Goal: Complete application form: Complete application form

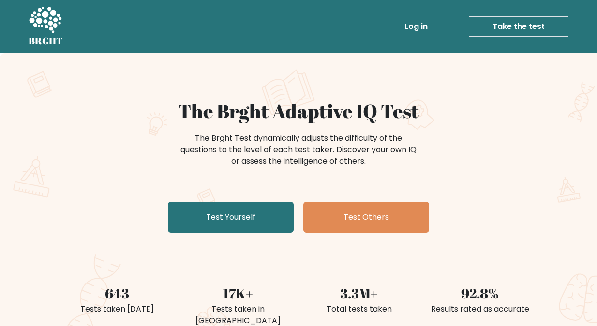
click at [505, 25] on link "Take the test" at bounding box center [519, 26] width 100 height 20
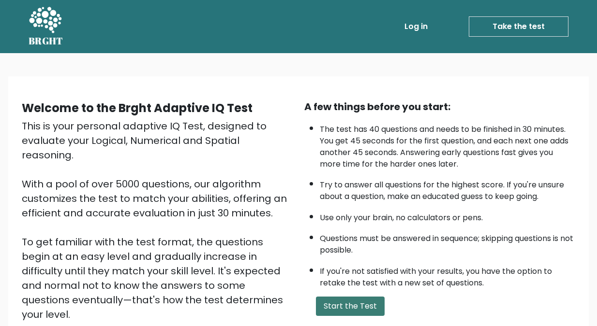
click at [339, 305] on button "Start the Test" at bounding box center [350, 306] width 69 height 19
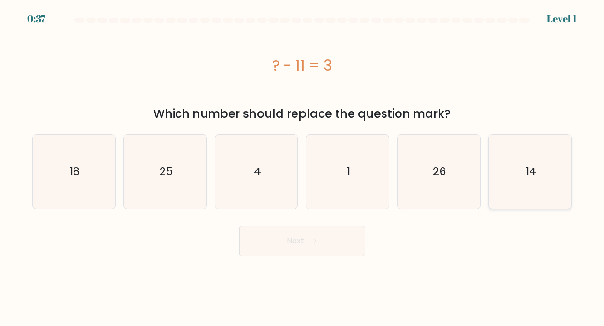
click at [526, 171] on text "14" at bounding box center [531, 171] width 11 height 15
click at [303, 166] on input "f. 14" at bounding box center [302, 164] width 0 height 2
radio input "true"
click at [291, 240] on button "Next" at bounding box center [302, 241] width 126 height 31
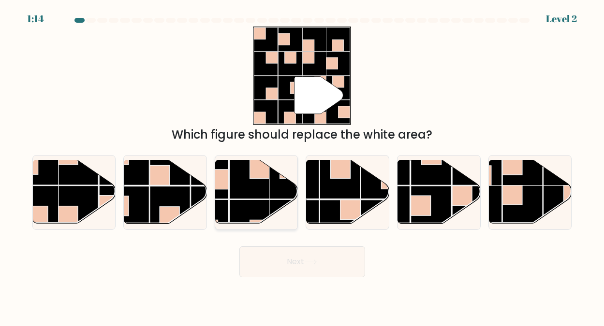
click at [264, 198] on rect at bounding box center [249, 179] width 40 height 40
click at [302, 166] on input "c." at bounding box center [302, 164] width 0 height 2
radio input "true"
click at [294, 254] on button "Next" at bounding box center [302, 262] width 126 height 31
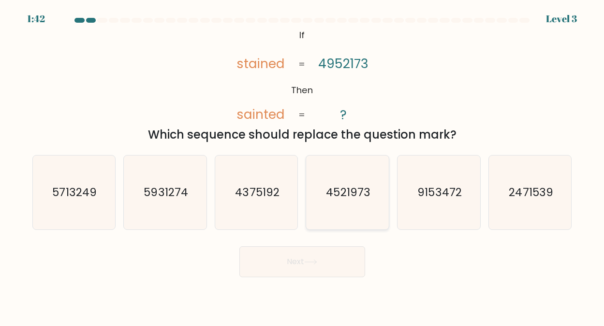
click at [350, 190] on text "4521973" at bounding box center [348, 192] width 44 height 15
click at [303, 166] on input "d. 4521973" at bounding box center [302, 164] width 0 height 2
radio input "true"
click at [300, 262] on button "Next" at bounding box center [302, 262] width 126 height 31
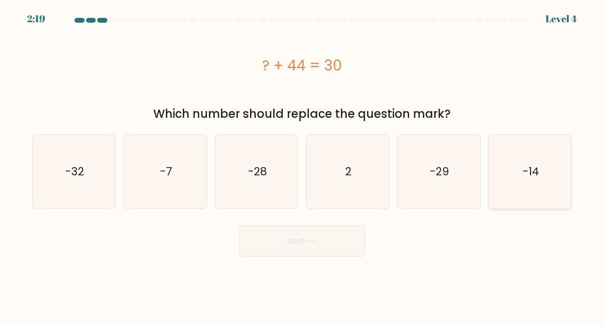
click at [533, 181] on icon "-14" at bounding box center [530, 172] width 74 height 74
click at [303, 166] on input "f. -14" at bounding box center [302, 164] width 0 height 2
radio input "true"
click at [297, 242] on button "Next" at bounding box center [302, 241] width 126 height 31
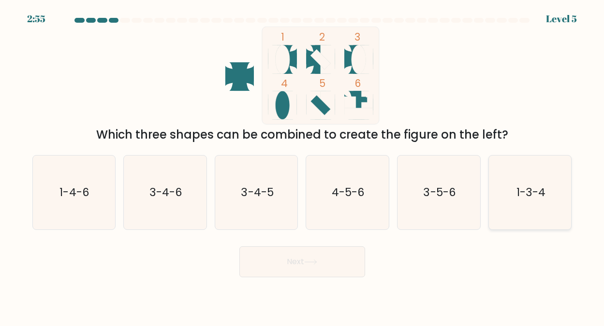
click at [522, 188] on text "1-3-4" at bounding box center [530, 192] width 29 height 15
click at [303, 166] on input "f. 1-3-4" at bounding box center [302, 164] width 0 height 2
radio input "true"
click at [302, 261] on button "Next" at bounding box center [302, 262] width 126 height 31
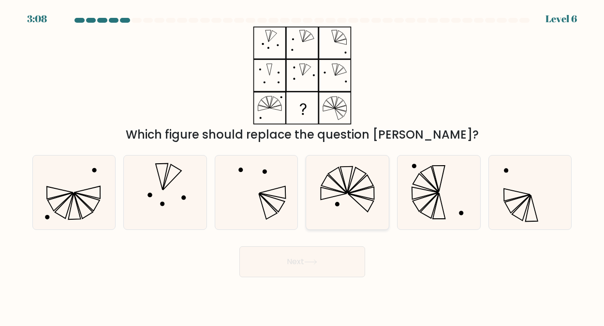
click at [348, 191] on icon at bounding box center [357, 180] width 18 height 26
click at [303, 166] on input "d." at bounding box center [302, 164] width 0 height 2
radio input "true"
click at [297, 260] on button "Next" at bounding box center [302, 262] width 126 height 31
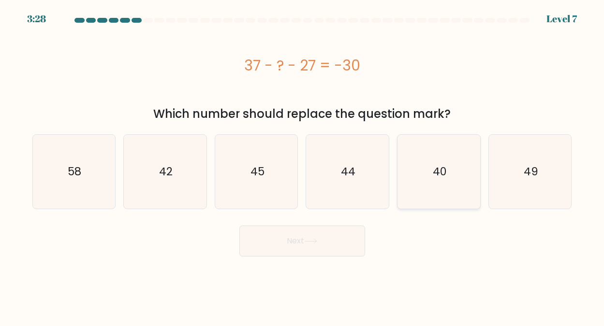
click at [434, 169] on text "40" at bounding box center [439, 171] width 14 height 15
click at [303, 166] on input "e. 40" at bounding box center [302, 164] width 0 height 2
radio input "true"
drag, startPoint x: 302, startPoint y: 240, endPoint x: 298, endPoint y: 237, distance: 5.1
click at [299, 237] on button "Next" at bounding box center [302, 241] width 126 height 31
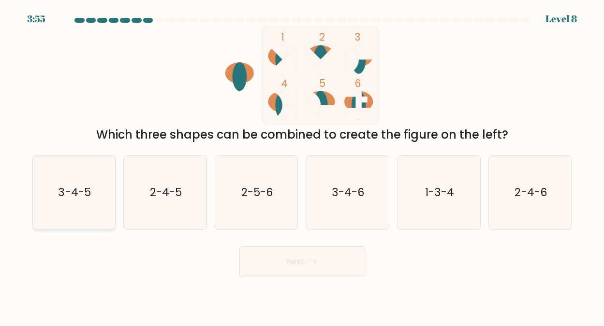
click at [87, 185] on text "3-4-5" at bounding box center [75, 192] width 32 height 15
click at [302, 166] on input "a. 3-4-5" at bounding box center [302, 164] width 0 height 2
radio input "true"
drag, startPoint x: 304, startPoint y: 261, endPoint x: 299, endPoint y: 258, distance: 5.6
click at [303, 261] on button "Next" at bounding box center [302, 262] width 126 height 31
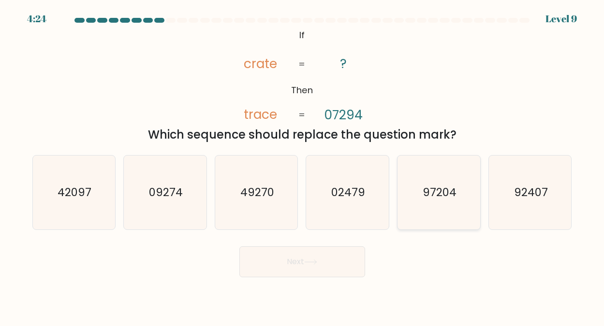
click at [431, 190] on text "97204" at bounding box center [440, 192] width 34 height 15
click at [303, 166] on input "e. 97204" at bounding box center [302, 164] width 0 height 2
radio input "true"
click at [291, 258] on button "Next" at bounding box center [302, 262] width 126 height 31
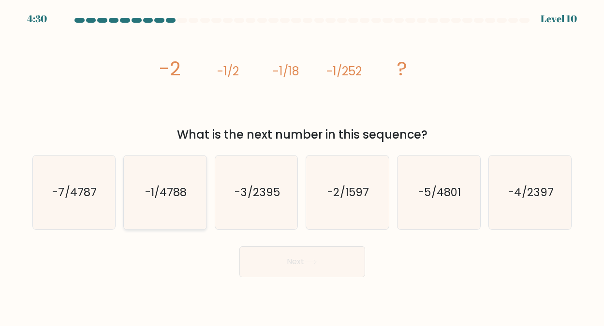
click at [172, 200] on icon "-1/4788" at bounding box center [165, 193] width 74 height 74
click at [302, 166] on input "b. -1/4788" at bounding box center [302, 164] width 0 height 2
radio input "true"
click at [293, 261] on button "Next" at bounding box center [302, 262] width 126 height 31
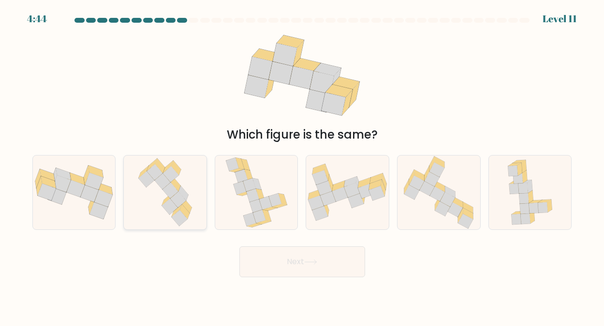
click at [166, 188] on icon at bounding box center [170, 191] width 16 height 16
click at [302, 166] on input "b." at bounding box center [302, 164] width 0 height 2
radio input "true"
click at [284, 260] on button "Next" at bounding box center [302, 262] width 126 height 31
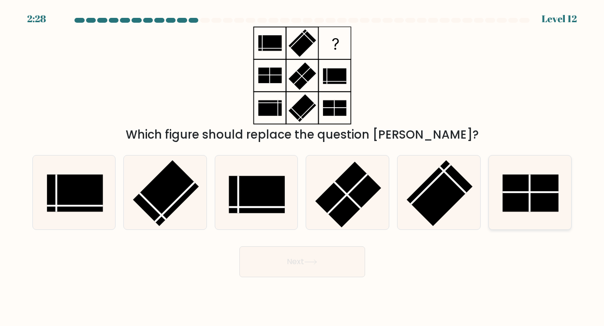
click at [521, 183] on rect at bounding box center [530, 193] width 56 height 37
click at [303, 166] on input "f." at bounding box center [302, 164] width 0 height 2
radio input "true"
click at [294, 260] on button "Next" at bounding box center [302, 262] width 126 height 31
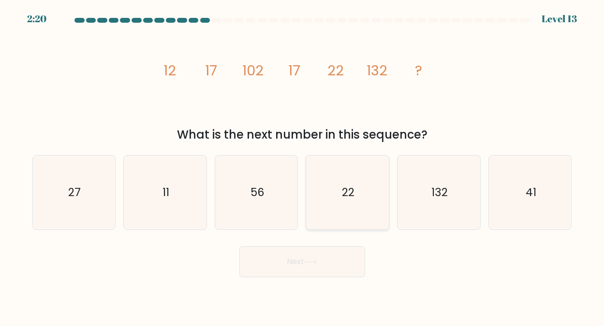
click at [344, 190] on text "22" at bounding box center [348, 192] width 13 height 15
click at [303, 166] on input "d. 22" at bounding box center [302, 164] width 0 height 2
radio input "true"
click at [295, 261] on button "Next" at bounding box center [302, 262] width 126 height 31
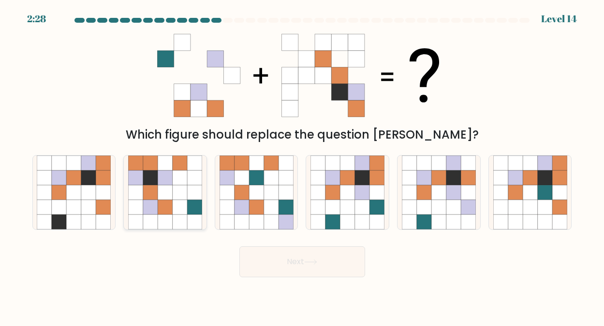
click at [159, 181] on icon at bounding box center [165, 177] width 15 height 15
click at [302, 166] on input "b." at bounding box center [302, 164] width 0 height 2
radio input "true"
click at [290, 261] on button "Next" at bounding box center [302, 262] width 126 height 31
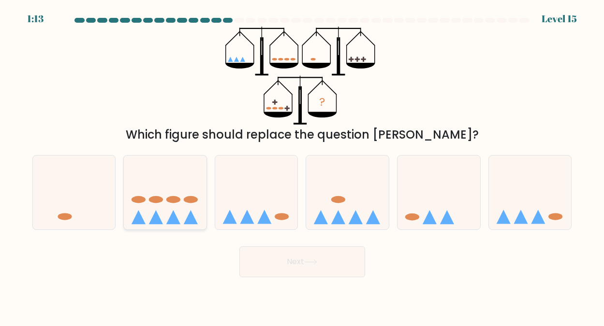
click at [166, 180] on icon at bounding box center [165, 192] width 83 height 68
click at [302, 166] on input "b." at bounding box center [302, 164] width 0 height 2
radio input "true"
click at [287, 256] on button "Next" at bounding box center [302, 262] width 126 height 31
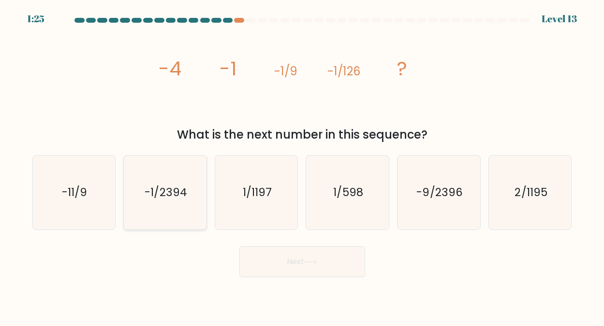
click at [173, 191] on text "-1/2394" at bounding box center [166, 192] width 42 height 15
click at [302, 166] on input "b. -1/2394" at bounding box center [302, 164] width 0 height 2
radio input "true"
click at [296, 261] on button "Next" at bounding box center [302, 262] width 126 height 31
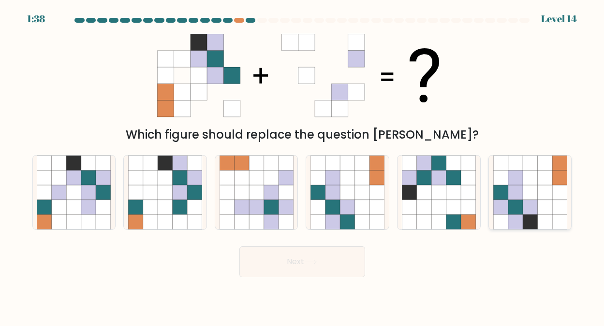
click at [532, 184] on icon at bounding box center [530, 177] width 15 height 15
click at [303, 166] on input "f." at bounding box center [302, 164] width 0 height 2
radio input "true"
click at [303, 260] on button "Next" at bounding box center [302, 262] width 126 height 31
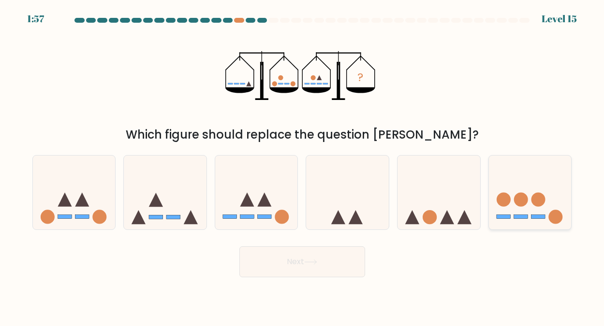
click at [520, 189] on icon at bounding box center [530, 192] width 83 height 68
click at [303, 166] on input "f." at bounding box center [302, 164] width 0 height 2
radio input "true"
click at [299, 260] on button "Next" at bounding box center [302, 262] width 126 height 31
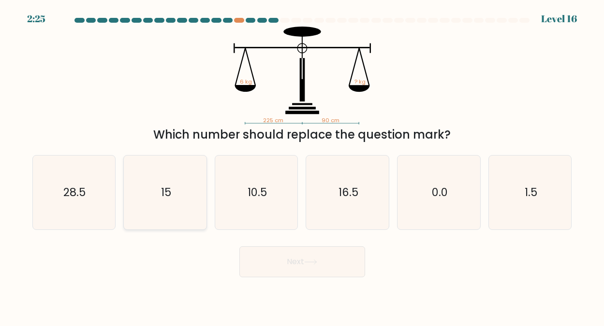
click at [174, 194] on icon "15" at bounding box center [165, 193] width 74 height 74
click at [302, 166] on input "b. 15" at bounding box center [302, 164] width 0 height 2
radio input "true"
click at [304, 259] on button "Next" at bounding box center [302, 262] width 126 height 31
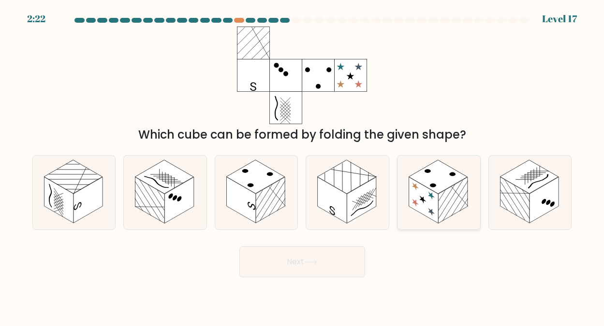
click at [448, 181] on rect at bounding box center [438, 177] width 59 height 34
click at [303, 166] on input "e." at bounding box center [302, 164] width 0 height 2
radio input "true"
click at [303, 255] on button "Next" at bounding box center [302, 262] width 126 height 31
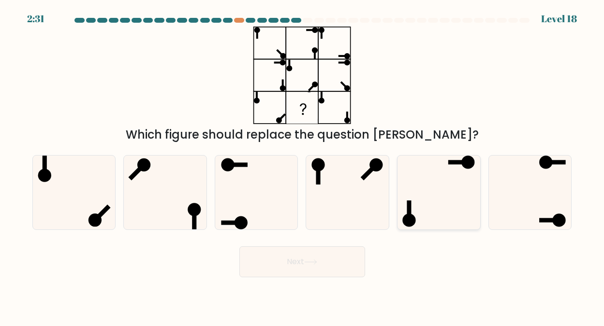
click at [436, 173] on icon at bounding box center [439, 193] width 74 height 74
click at [303, 166] on input "e." at bounding box center [302, 164] width 0 height 2
radio input "true"
click at [293, 261] on button "Next" at bounding box center [302, 262] width 126 height 31
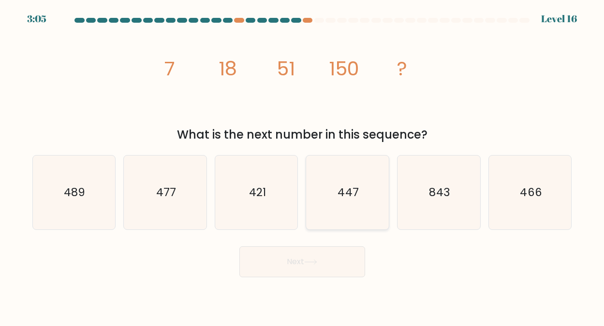
click at [346, 192] on text "447" at bounding box center [348, 192] width 21 height 15
click at [303, 166] on input "d. 447" at bounding box center [302, 164] width 0 height 2
radio input "true"
click at [287, 263] on button "Next" at bounding box center [302, 262] width 126 height 31
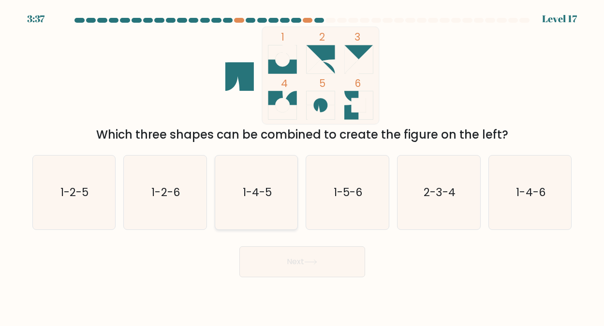
click at [255, 190] on text "1-4-5" at bounding box center [257, 192] width 29 height 15
click at [302, 166] on input "c. 1-4-5" at bounding box center [302, 164] width 0 height 2
radio input "true"
click at [287, 259] on button "Next" at bounding box center [302, 262] width 126 height 31
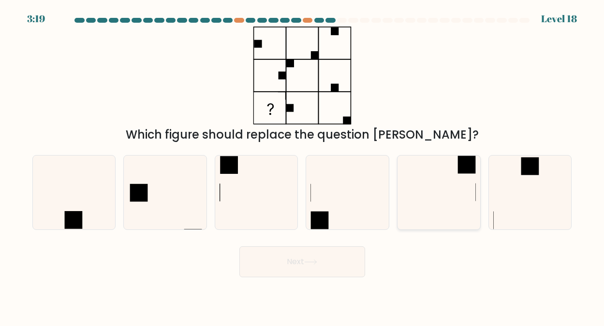
drag, startPoint x: 460, startPoint y: 165, endPoint x: 451, endPoint y: 159, distance: 10.7
click at [455, 162] on icon at bounding box center [439, 193] width 74 height 74
click at [303, 163] on input "e." at bounding box center [302, 164] width 0 height 2
radio input "true"
click at [300, 262] on button "Next" at bounding box center [302, 262] width 126 height 31
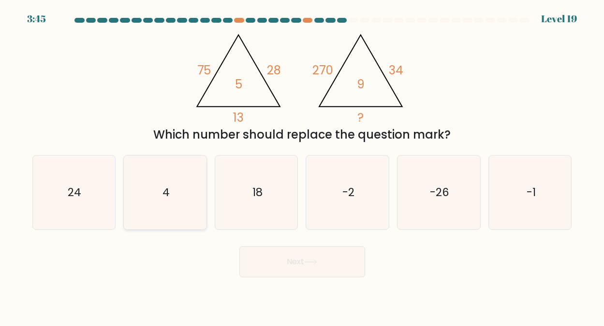
click at [171, 188] on icon "4" at bounding box center [165, 193] width 74 height 74
click at [302, 166] on input "b. 4" at bounding box center [302, 164] width 0 height 2
radio input "true"
click at [298, 260] on button "Next" at bounding box center [302, 262] width 126 height 31
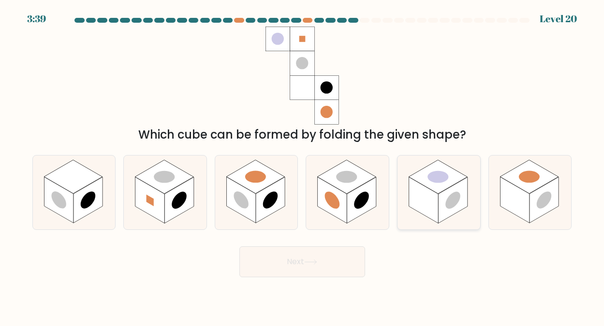
click at [445, 180] on circle at bounding box center [437, 176] width 29 height 17
click at [303, 166] on input "e." at bounding box center [302, 164] width 0 height 2
radio input "true"
click at [302, 260] on button "Next" at bounding box center [302, 262] width 126 height 31
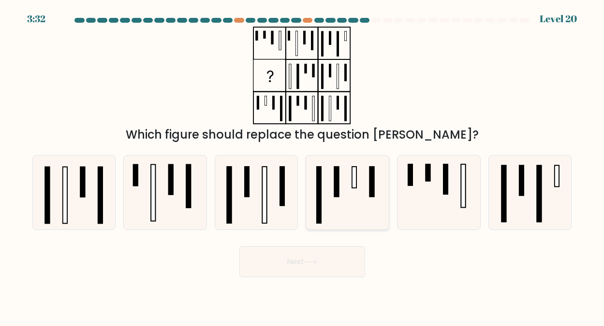
click at [356, 178] on rect at bounding box center [354, 177] width 4 height 21
click at [303, 166] on input "d." at bounding box center [302, 164] width 0 height 2
radio input "true"
click at [309, 261] on icon at bounding box center [310, 262] width 13 height 5
click at [297, 257] on button "Next" at bounding box center [302, 262] width 126 height 31
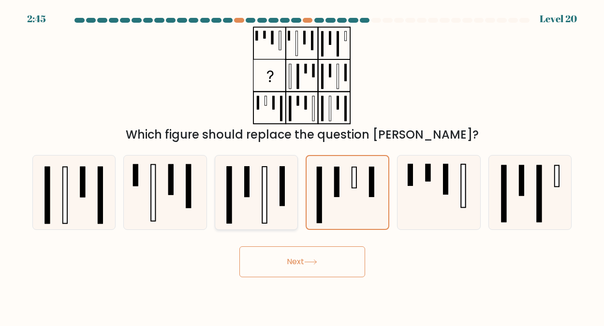
click at [252, 200] on icon at bounding box center [257, 193] width 74 height 74
click at [302, 166] on input "c." at bounding box center [302, 164] width 0 height 2
radio input "true"
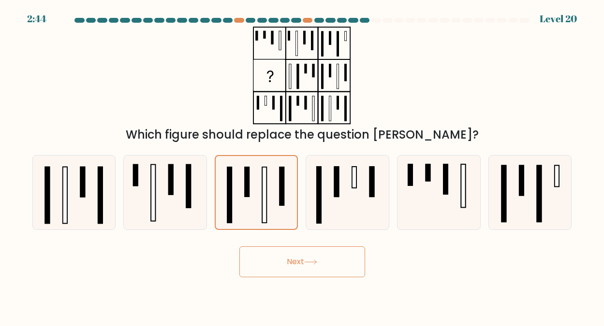
click at [296, 264] on button "Next" at bounding box center [302, 262] width 126 height 31
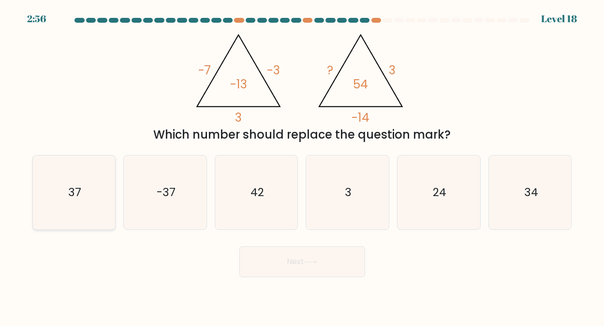
click at [71, 191] on text "37" at bounding box center [74, 192] width 13 height 15
click at [302, 166] on input "a. 37" at bounding box center [302, 164] width 0 height 2
radio input "true"
click at [291, 260] on button "Next" at bounding box center [302, 262] width 126 height 31
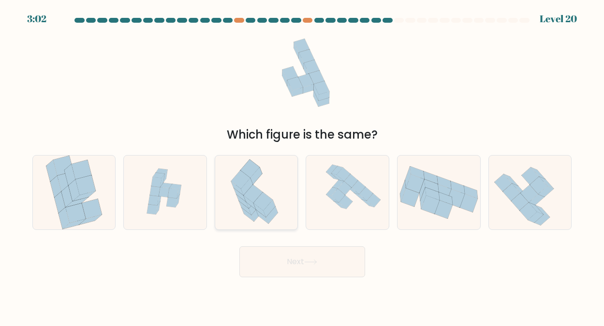
click at [262, 193] on icon at bounding box center [253, 194] width 19 height 18
click at [302, 166] on input "c." at bounding box center [302, 164] width 0 height 2
radio input "true"
click at [289, 260] on button "Next" at bounding box center [302, 262] width 126 height 31
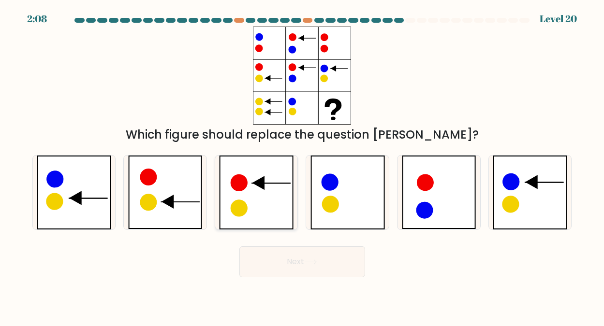
click at [246, 191] on icon at bounding box center [256, 193] width 74 height 74
click at [302, 166] on input "c." at bounding box center [302, 164] width 0 height 2
radio input "true"
click at [297, 259] on button "Next" at bounding box center [302, 262] width 126 height 31
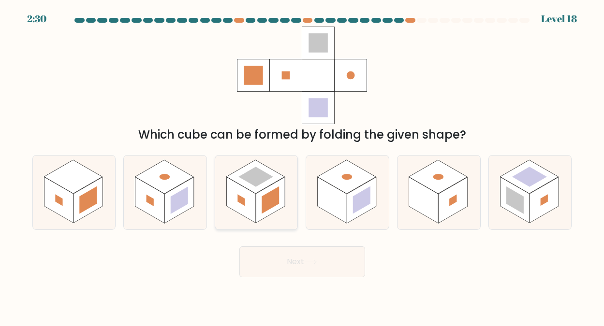
click at [264, 180] on rect at bounding box center [255, 177] width 35 height 20
click at [302, 166] on input "c." at bounding box center [302, 164] width 0 height 2
radio input "true"
click at [290, 258] on button "Next" at bounding box center [302, 262] width 126 height 31
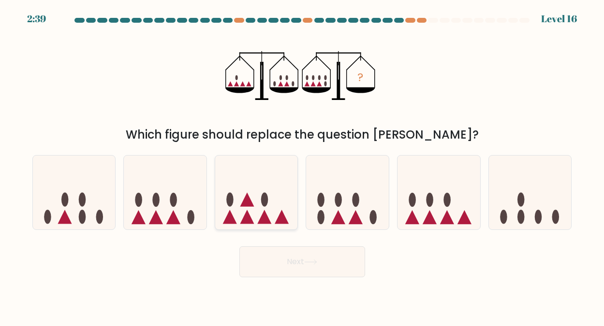
click at [255, 203] on icon at bounding box center [256, 192] width 83 height 68
click at [302, 166] on input "c." at bounding box center [302, 164] width 0 height 2
radio input "true"
click at [297, 256] on button "Next" at bounding box center [302, 262] width 126 height 31
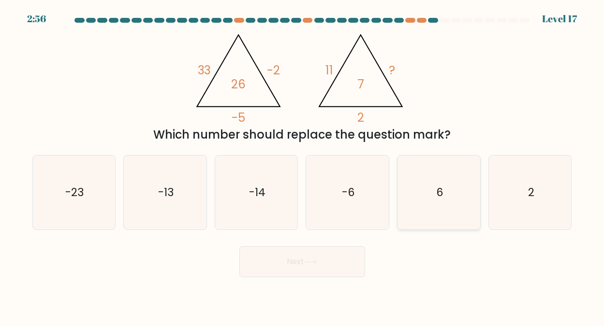
click at [441, 191] on text "6" at bounding box center [439, 192] width 7 height 15
click at [303, 166] on input "e. 6" at bounding box center [302, 164] width 0 height 2
radio input "true"
click at [289, 258] on button "Next" at bounding box center [302, 262] width 126 height 31
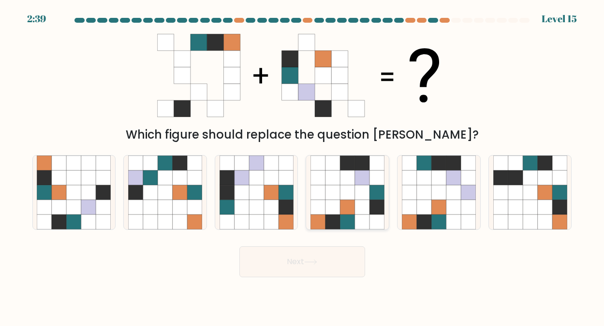
drag, startPoint x: 334, startPoint y: 182, endPoint x: 333, endPoint y: 189, distance: 6.5
click at [334, 182] on icon at bounding box center [332, 177] width 15 height 15
click at [303, 166] on input "d." at bounding box center [302, 164] width 0 height 2
radio input "true"
click at [297, 262] on button "Next" at bounding box center [302, 262] width 126 height 31
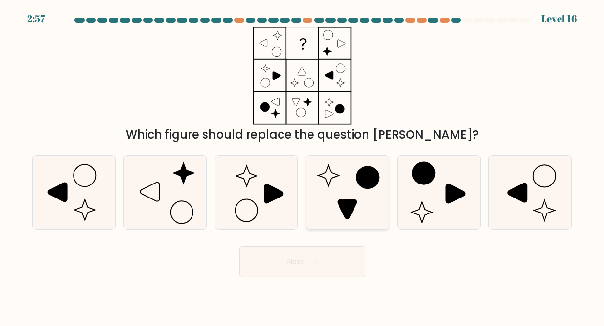
click at [345, 180] on icon at bounding box center [347, 193] width 74 height 74
click at [303, 166] on input "d." at bounding box center [302, 164] width 0 height 2
radio input "true"
click at [294, 260] on button "Next" at bounding box center [302, 262] width 126 height 31
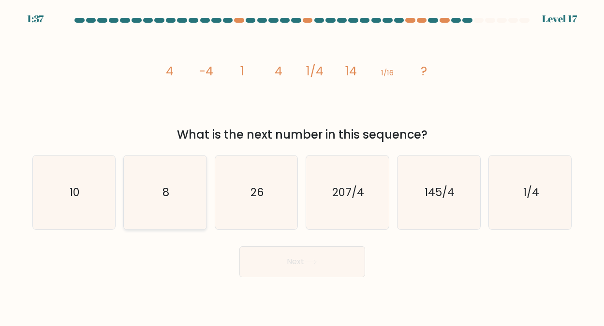
click at [168, 188] on text "8" at bounding box center [165, 192] width 7 height 15
click at [302, 166] on input "b. 8" at bounding box center [302, 164] width 0 height 2
radio input "true"
click at [297, 258] on button "Next" at bounding box center [302, 262] width 126 height 31
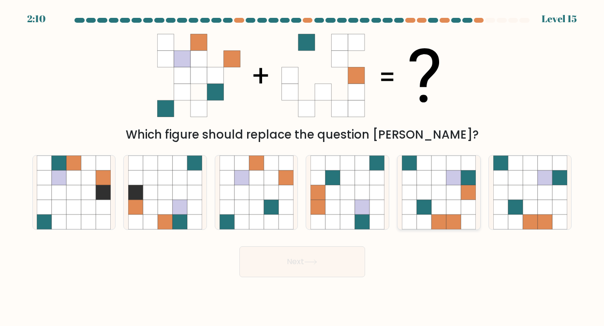
click at [451, 191] on icon at bounding box center [453, 192] width 15 height 15
click at [303, 166] on input "e." at bounding box center [302, 164] width 0 height 2
radio input "true"
click at [288, 259] on button "Next" at bounding box center [302, 262] width 126 height 31
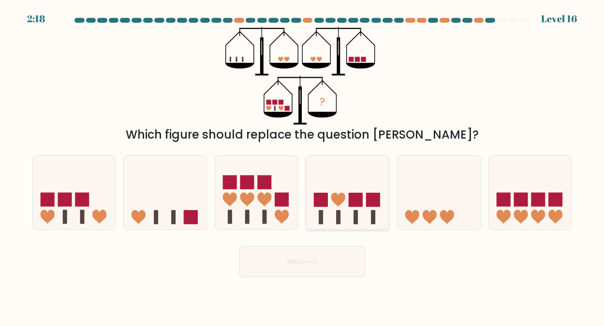
click at [338, 208] on icon at bounding box center [347, 192] width 83 height 68
click at [303, 166] on input "d." at bounding box center [302, 164] width 0 height 2
radio input "true"
click at [298, 257] on button "Next" at bounding box center [302, 262] width 126 height 31
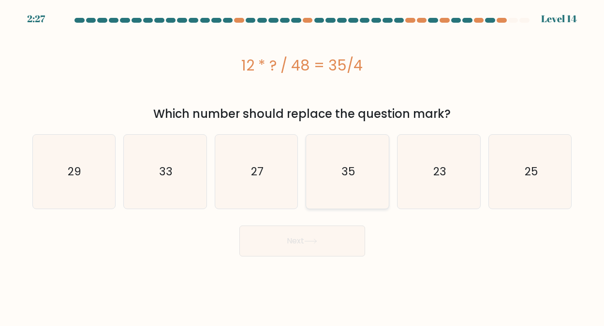
click at [345, 172] on text "35" at bounding box center [348, 171] width 14 height 15
click at [303, 166] on input "d. 35" at bounding box center [302, 164] width 0 height 2
radio input "true"
click at [307, 242] on icon at bounding box center [310, 241] width 13 height 5
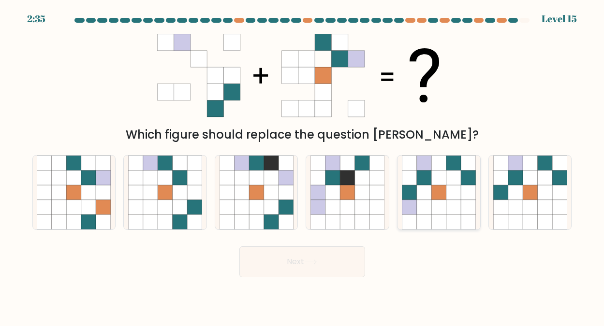
click at [430, 171] on icon at bounding box center [424, 177] width 15 height 15
click at [303, 166] on input "e." at bounding box center [302, 164] width 0 height 2
radio input "true"
click at [292, 260] on button "Next" at bounding box center [302, 262] width 126 height 31
